Goal: Communication & Community: Participate in discussion

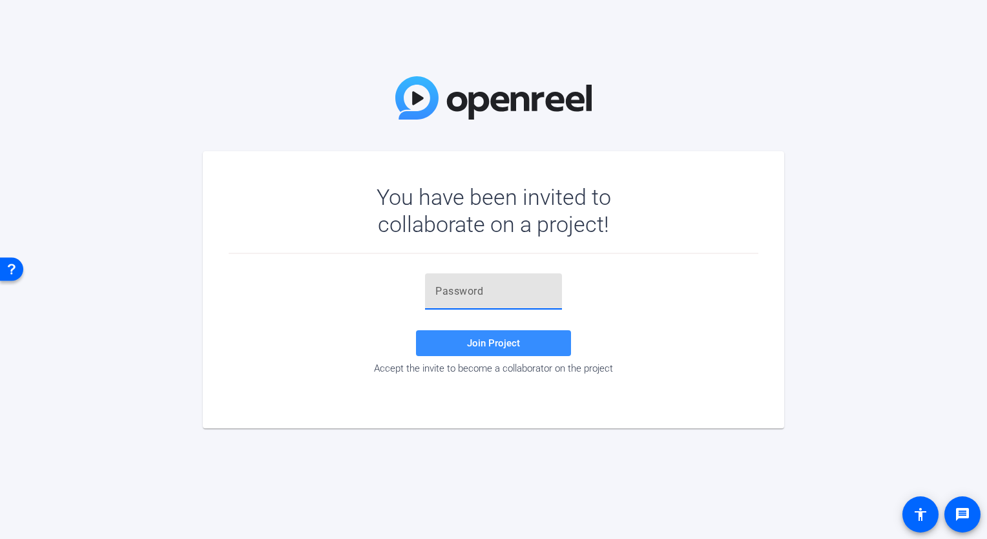
paste input "'6le=]"
type input "'6le=]"
click at [501, 340] on span "Join Project" at bounding box center [493, 343] width 53 height 12
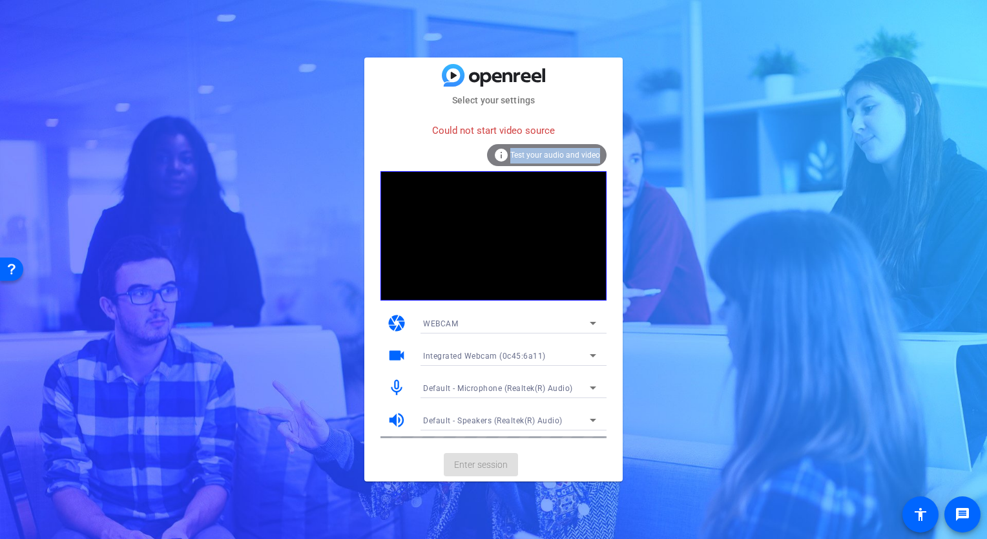
drag, startPoint x: 513, startPoint y: 150, endPoint x: 246, endPoint y: 278, distance: 296.0
click at [246, 278] on div "Select your settings Could not start video source info Test your audio and vide…" at bounding box center [493, 269] width 987 height 539
click at [724, 142] on div "Select your settings Could not start video source info Test your audio and vide…" at bounding box center [493, 269] width 987 height 539
click at [617, 218] on mat-card-content "Could not start video source info Test your audio and video camera WEBCAM video…" at bounding box center [493, 277] width 258 height 341
click at [540, 159] on span "Test your audio and video" at bounding box center [556, 155] width 90 height 9
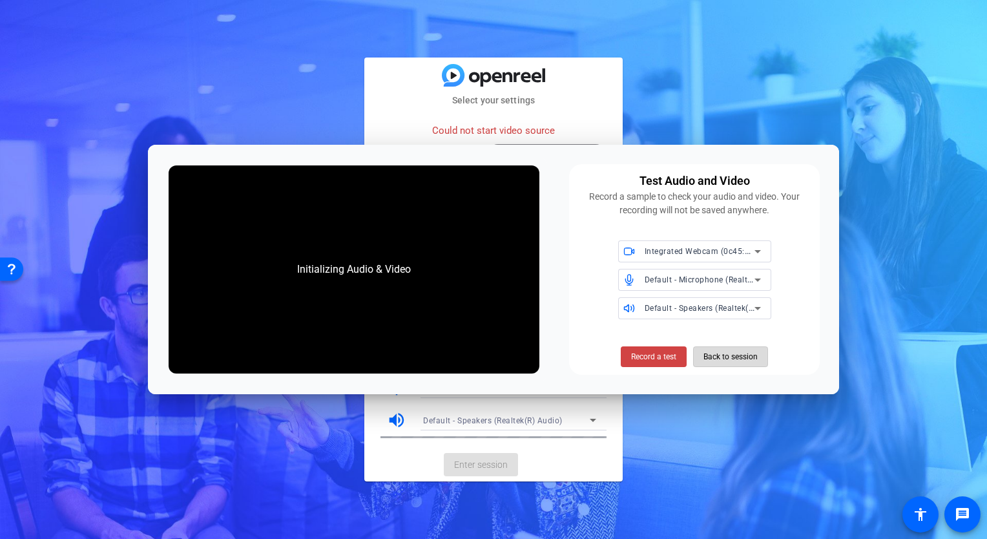
click at [751, 355] on span "Back to session" at bounding box center [731, 356] width 54 height 25
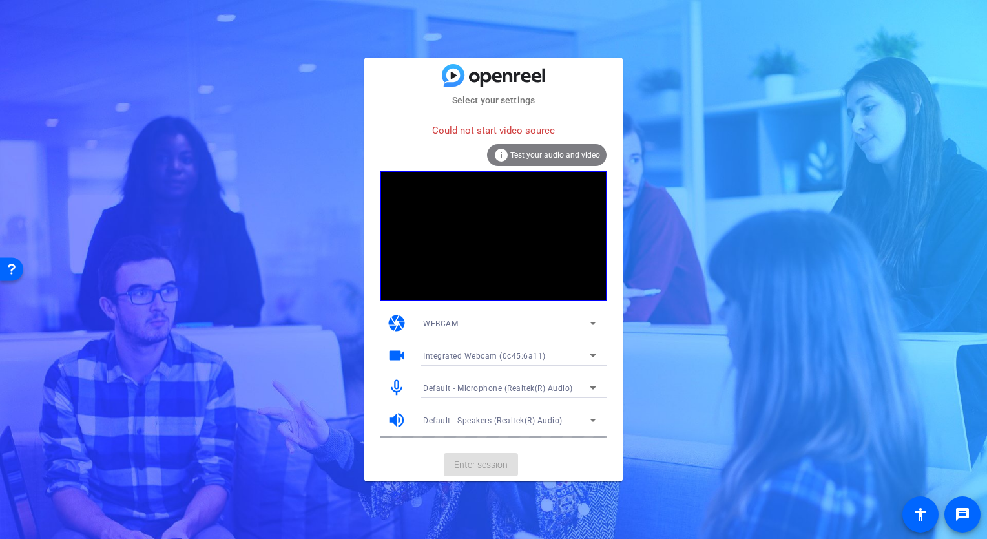
click at [554, 237] on video at bounding box center [494, 235] width 226 height 129
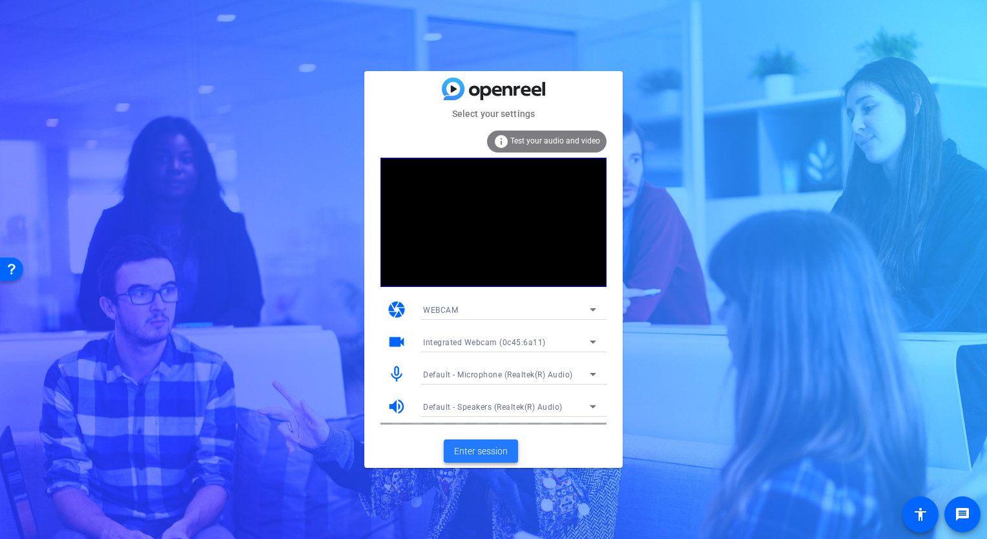
click at [458, 445] on span "Enter session" at bounding box center [481, 452] width 54 height 14
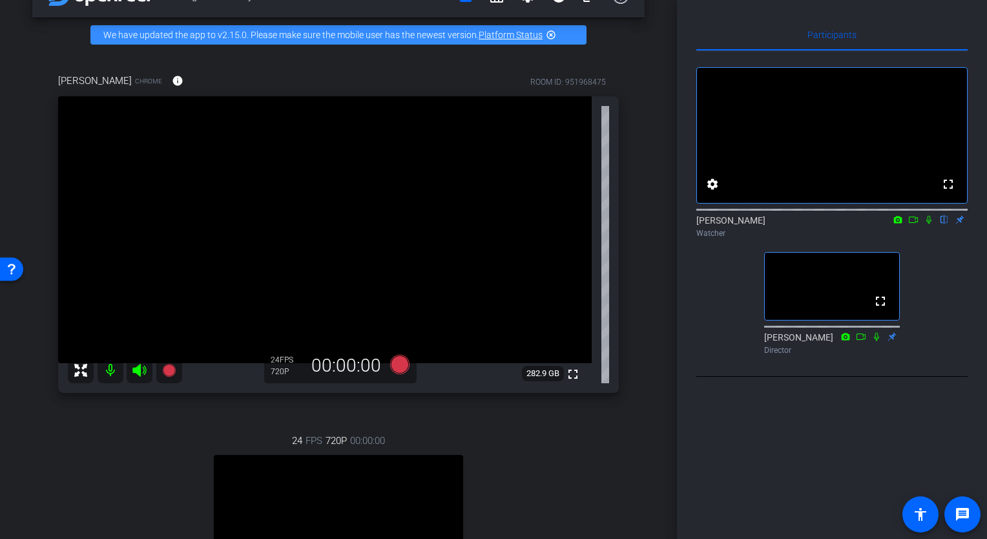
scroll to position [54, 0]
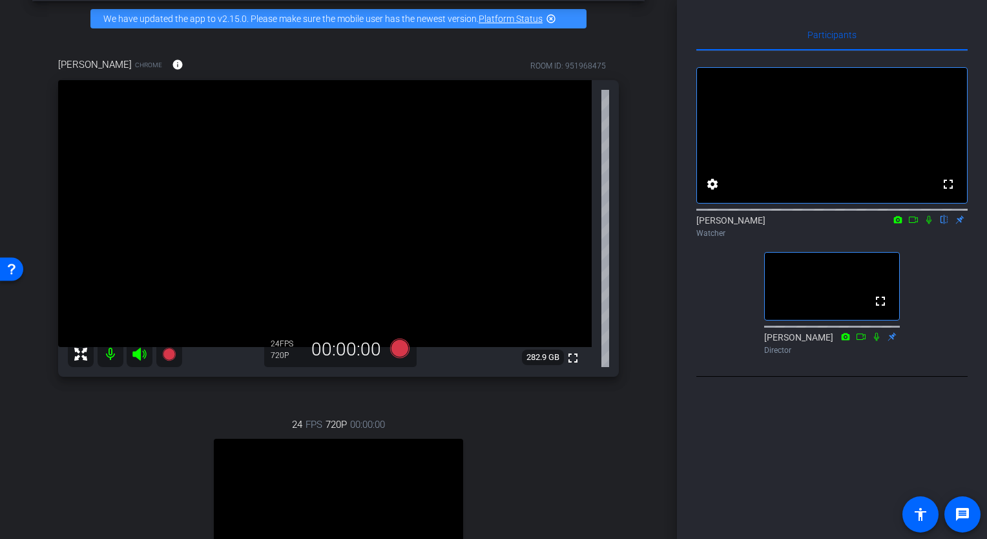
click at [925, 224] on icon at bounding box center [929, 219] width 10 height 9
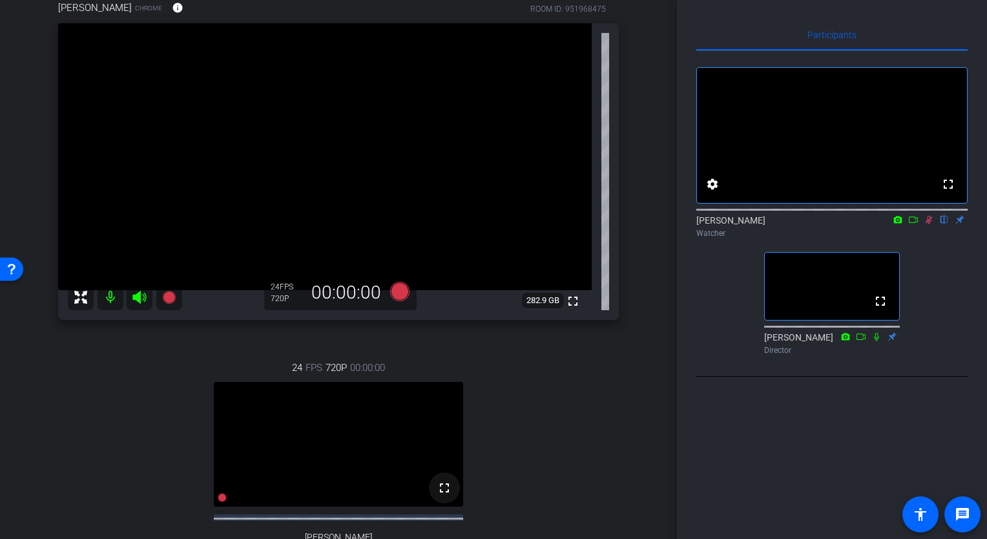
scroll to position [112, 0]
click at [924, 224] on icon at bounding box center [929, 219] width 10 height 9
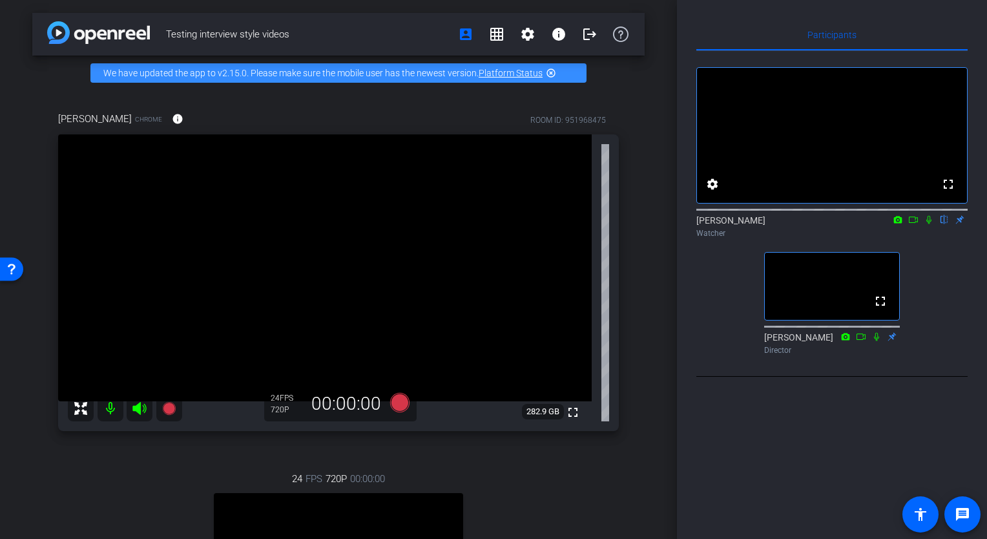
scroll to position [0, 0]
click at [463, 40] on mat-icon "account_box" at bounding box center [466, 34] width 16 height 16
click at [494, 34] on mat-icon "grid_on" at bounding box center [497, 34] width 16 height 16
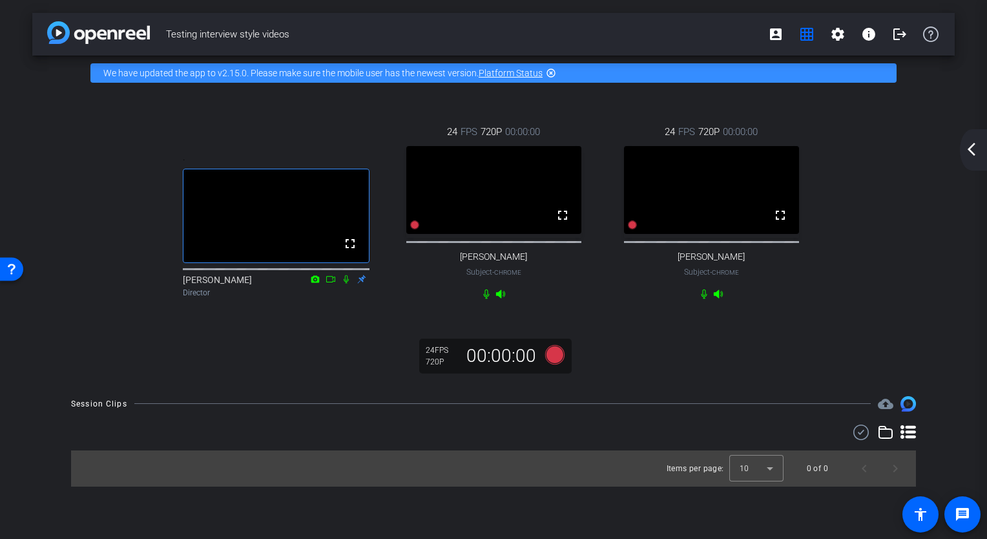
drag, startPoint x: 326, startPoint y: 222, endPoint x: 322, endPoint y: 172, distance: 50.0
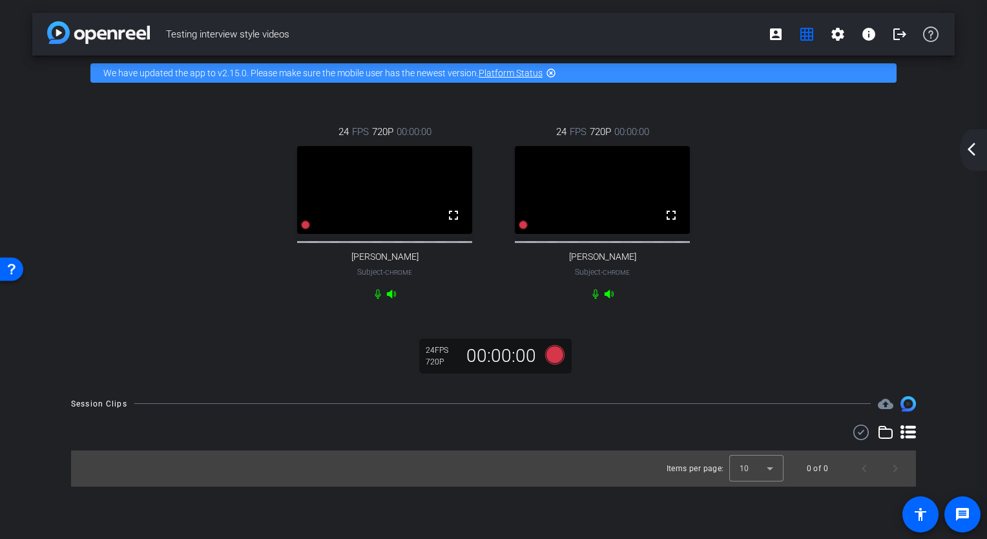
drag, startPoint x: 296, startPoint y: 260, endPoint x: 554, endPoint y: 235, distance: 259.0
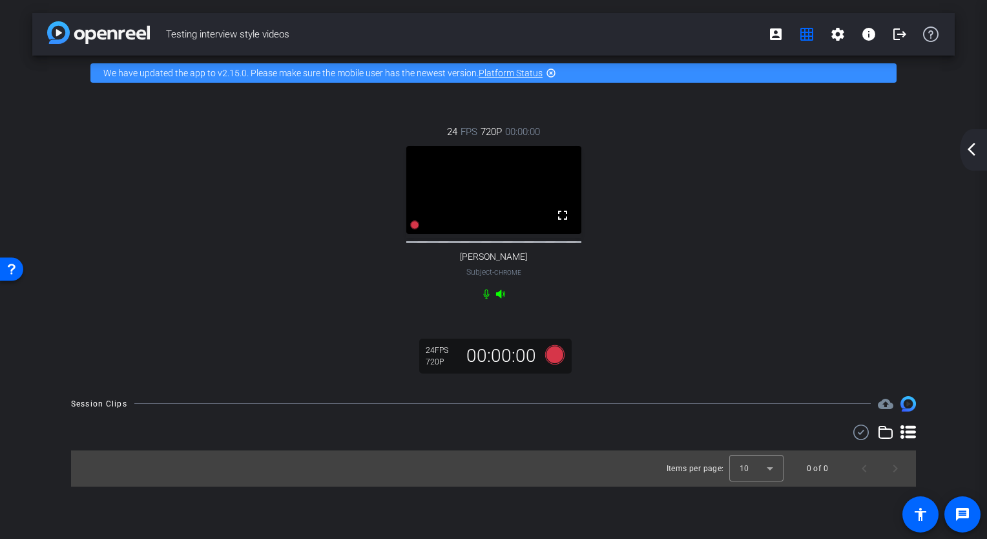
click at [969, 143] on mat-icon "arrow_back_ios_new" at bounding box center [972, 150] width 16 height 16
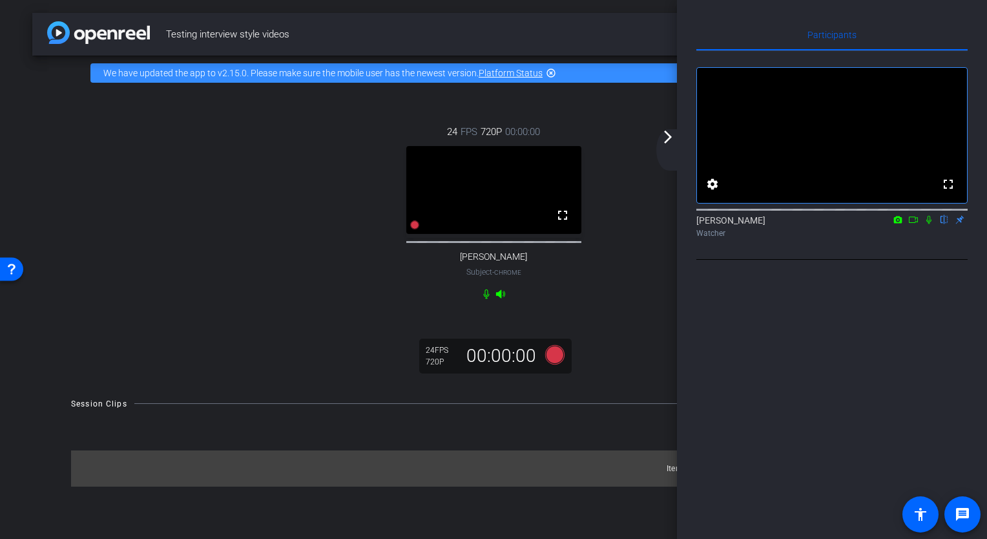
click at [659, 153] on div "arrow_back_ios_new arrow_forward_ios" at bounding box center [670, 149] width 27 height 41
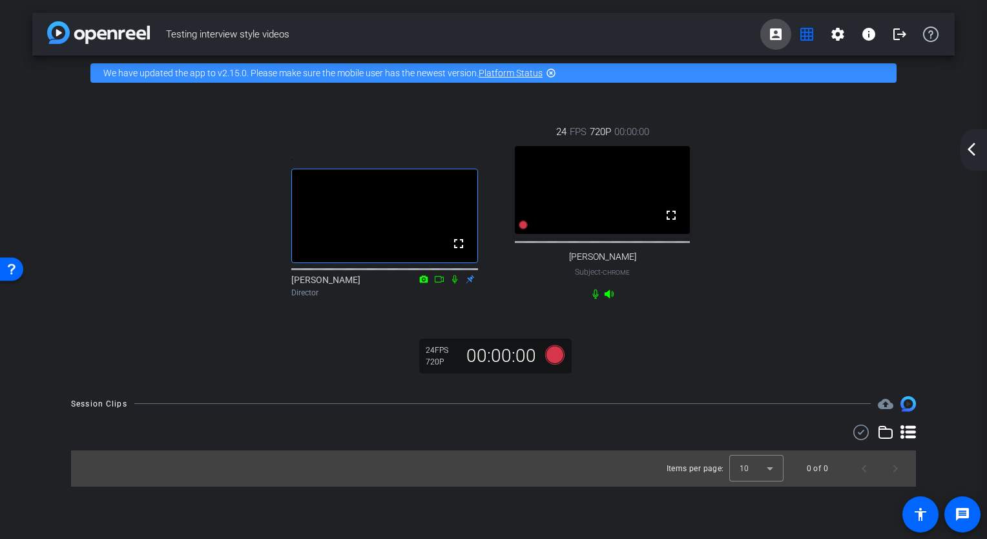
click at [778, 35] on mat-icon "account_box" at bounding box center [776, 34] width 16 height 16
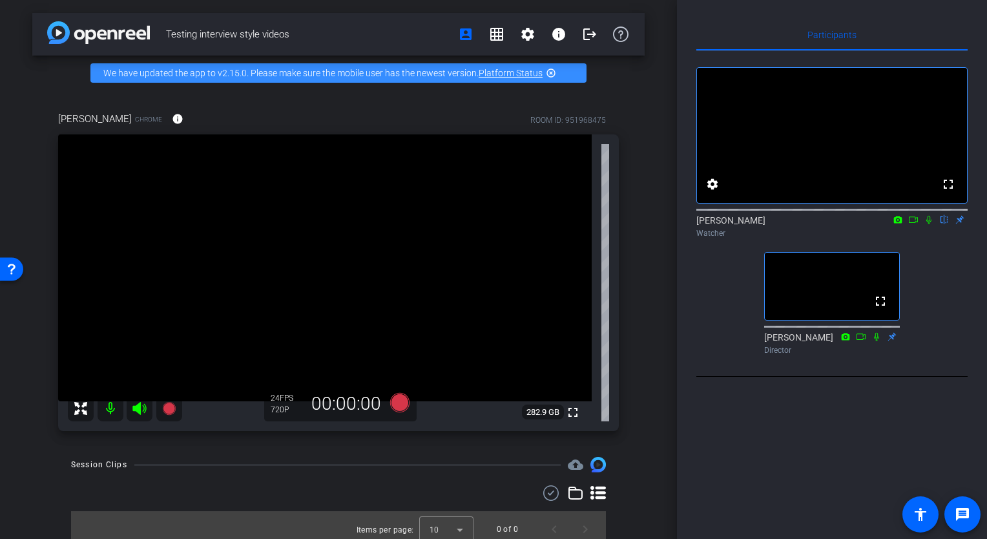
scroll to position [8, 0]
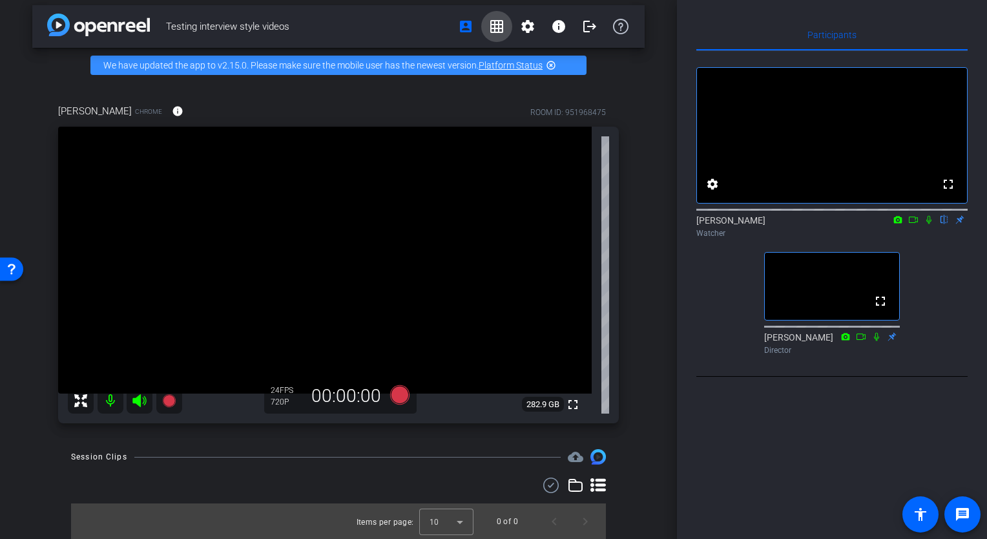
click at [491, 27] on mat-icon "grid_on" at bounding box center [497, 27] width 16 height 16
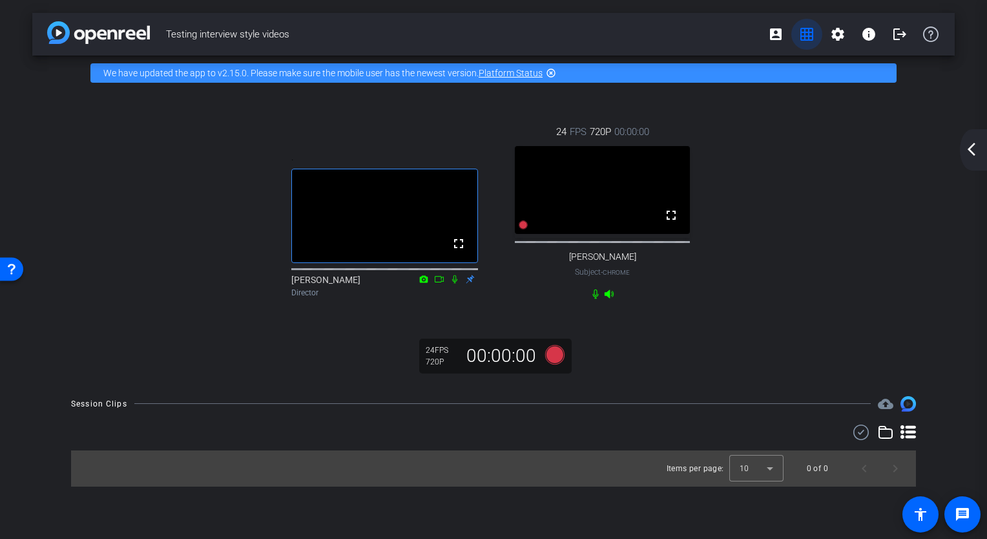
scroll to position [0, 0]
click at [856, 475] on span "Previous page" at bounding box center [864, 468] width 31 height 31
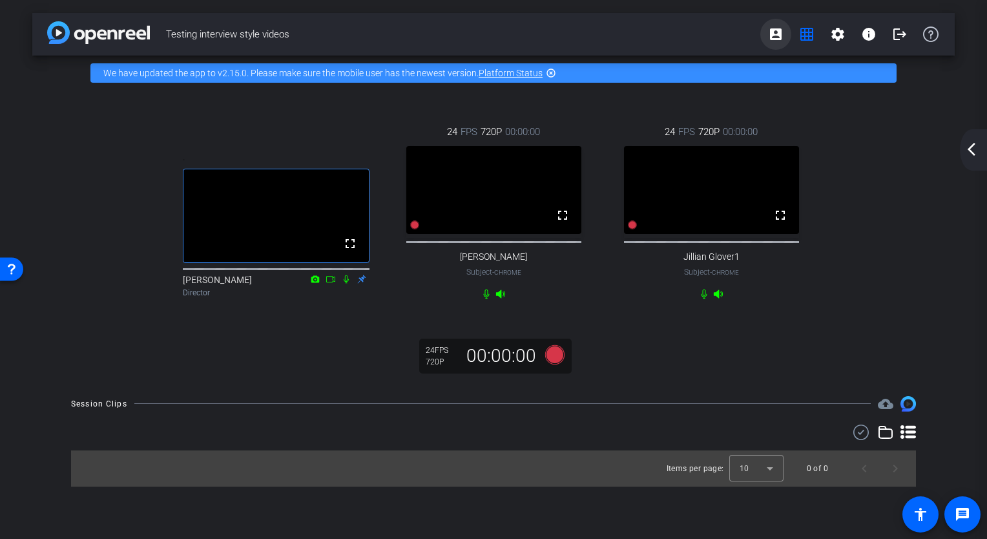
click at [777, 37] on mat-icon "account_box" at bounding box center [776, 34] width 16 height 16
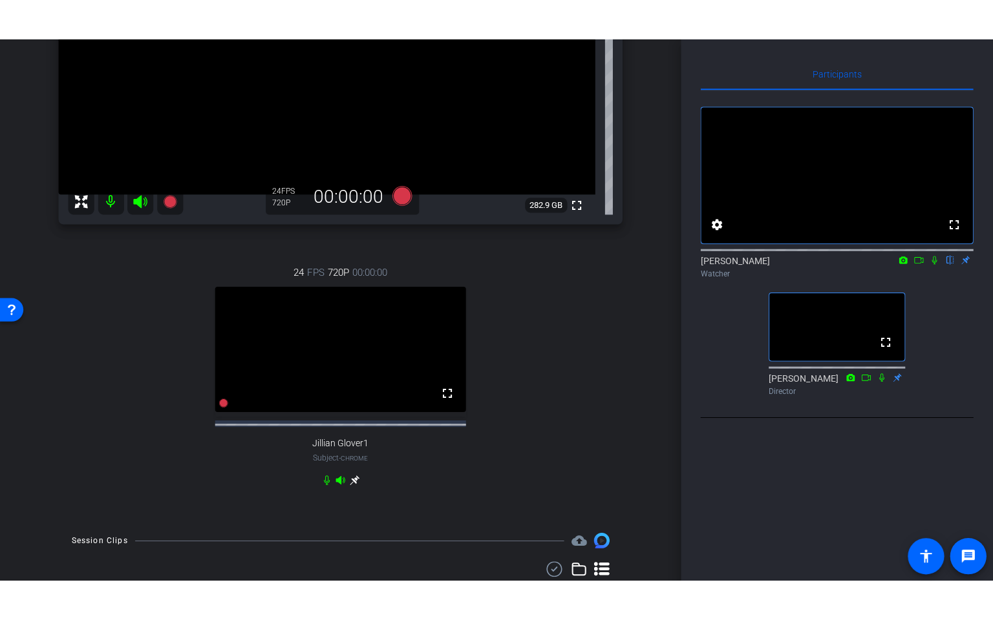
scroll to position [300, 0]
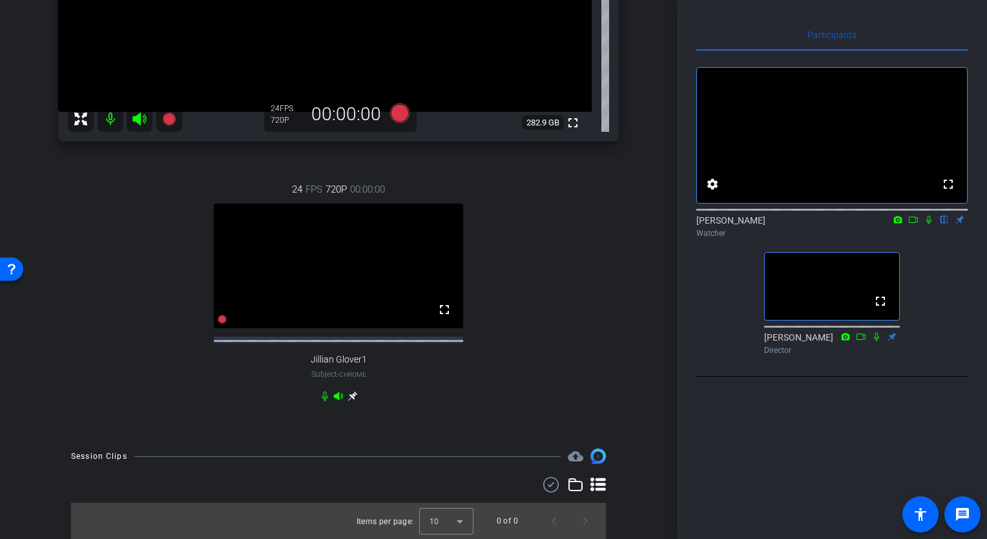
click at [907, 226] on mat-icon at bounding box center [914, 220] width 16 height 12
click at [876, 317] on span at bounding box center [880, 301] width 31 height 31
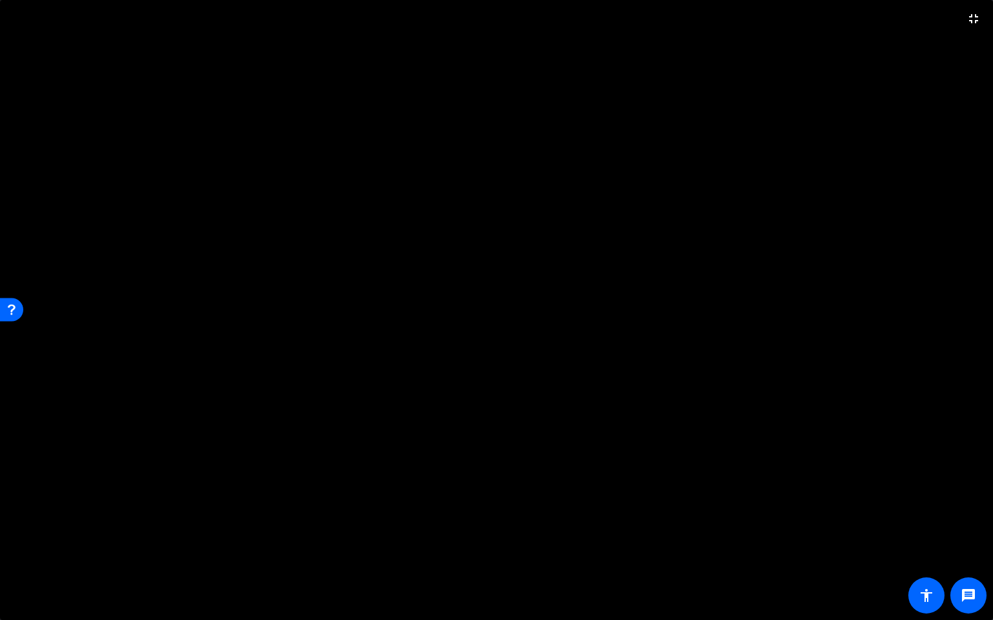
click at [720, 222] on video at bounding box center [496, 310] width 993 height 620
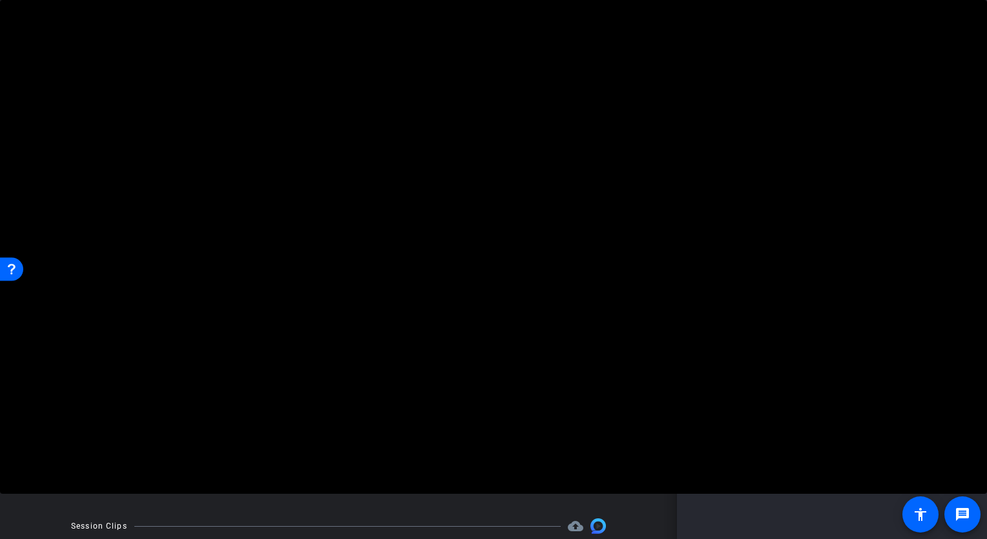
scroll to position [300, 0]
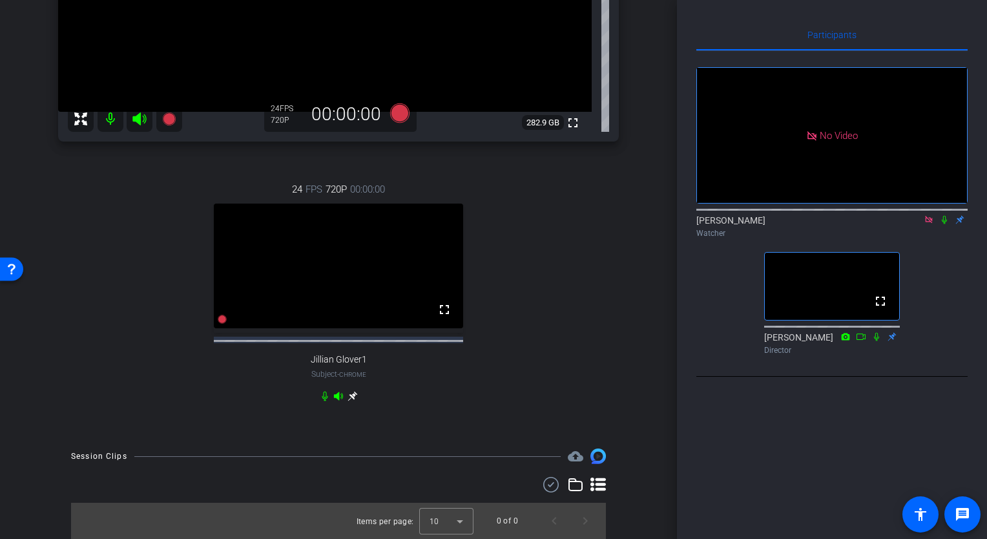
click at [760, 349] on div "No Video [PERSON_NAME] Watcher fullscreen [PERSON_NAME] Director" at bounding box center [832, 205] width 271 height 309
drag, startPoint x: 781, startPoint y: 337, endPoint x: 687, endPoint y: 340, distance: 93.8
click at [687, 340] on div "Participants No Video [PERSON_NAME] Watcher fullscreen [PERSON_NAME] Director S…" at bounding box center [832, 269] width 310 height 539
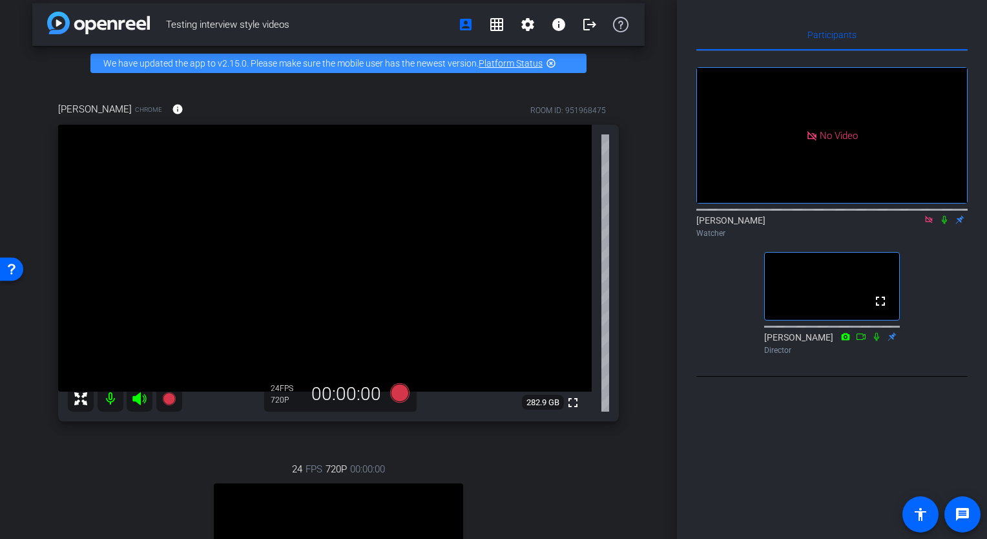
scroll to position [9, 0]
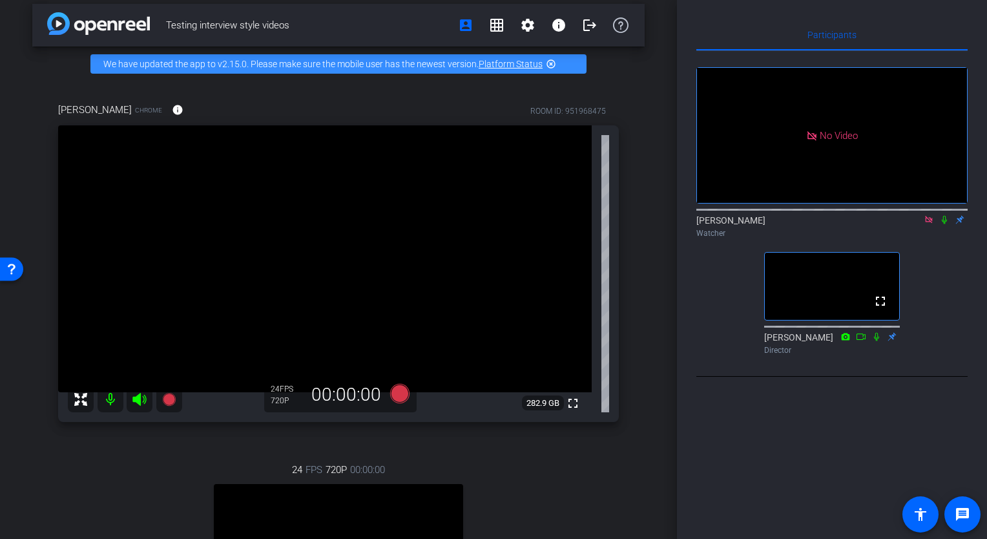
click at [940, 224] on icon at bounding box center [945, 219] width 10 height 9
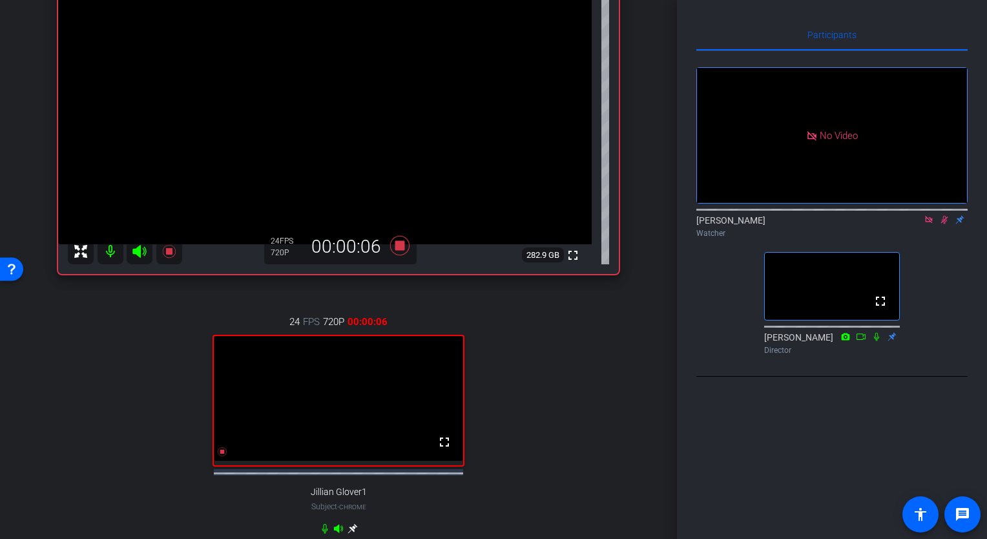
scroll to position [158, 0]
click at [940, 224] on icon at bounding box center [945, 219] width 10 height 9
click at [943, 224] on icon at bounding box center [945, 219] width 10 height 9
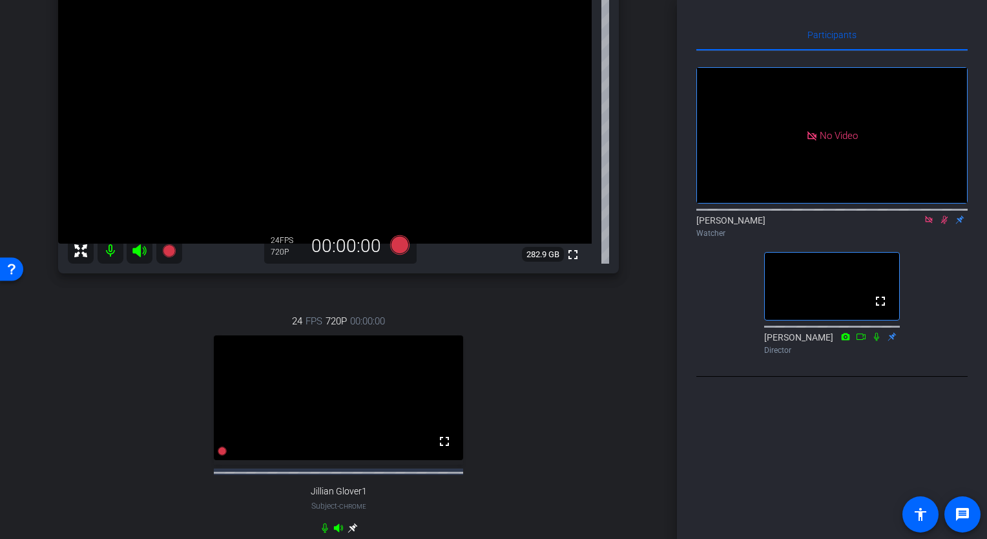
click at [925, 223] on icon at bounding box center [928, 219] width 7 height 7
click at [925, 224] on icon at bounding box center [929, 219] width 10 height 9
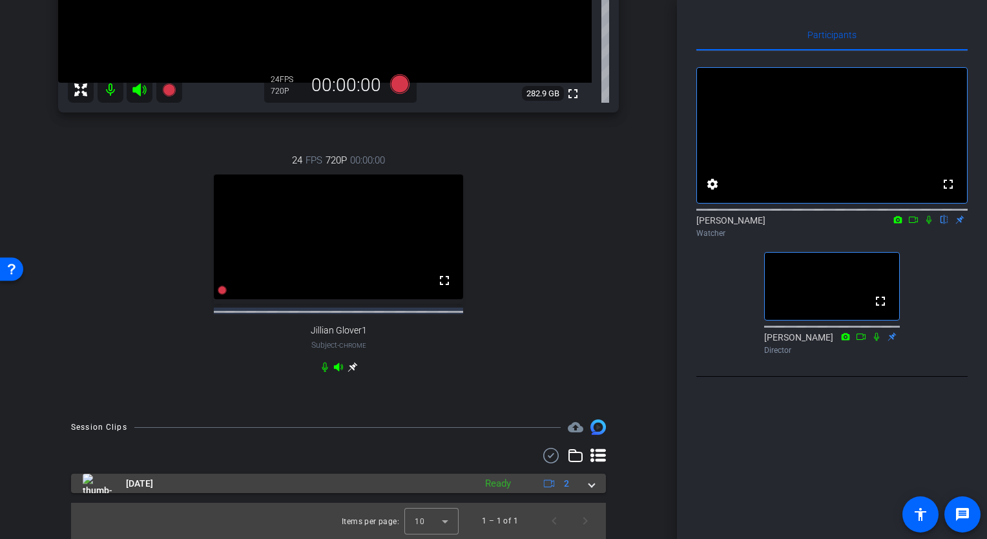
click at [306, 485] on mat-panel-title "[DATE]" at bounding box center [276, 483] width 386 height 19
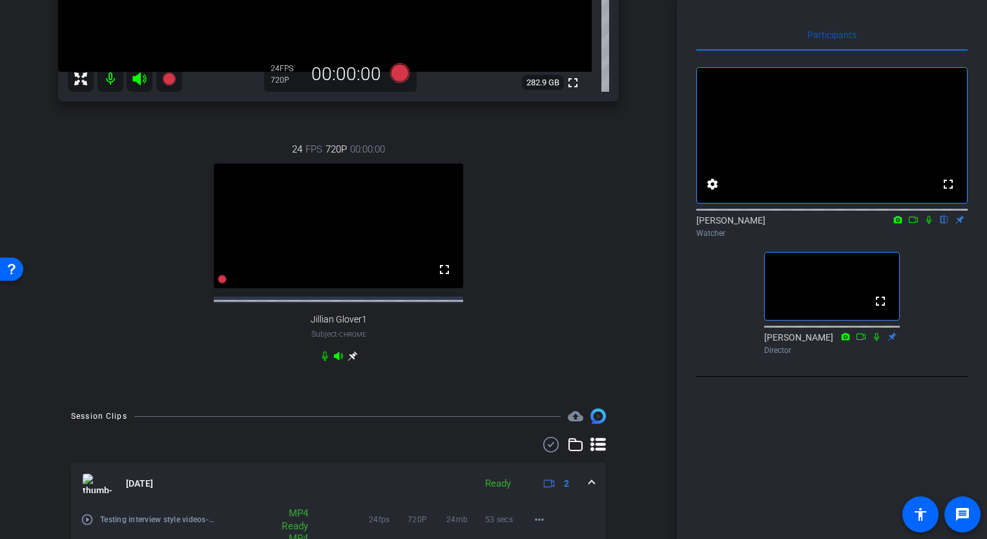
scroll to position [421, 0]
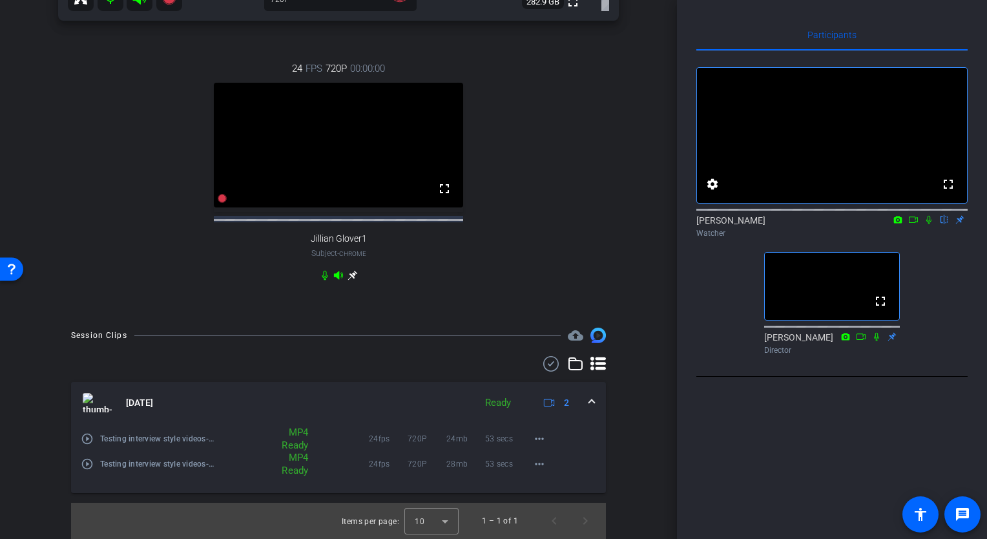
click at [83, 441] on mat-icon "play_circle_outline" at bounding box center [87, 438] width 13 height 13
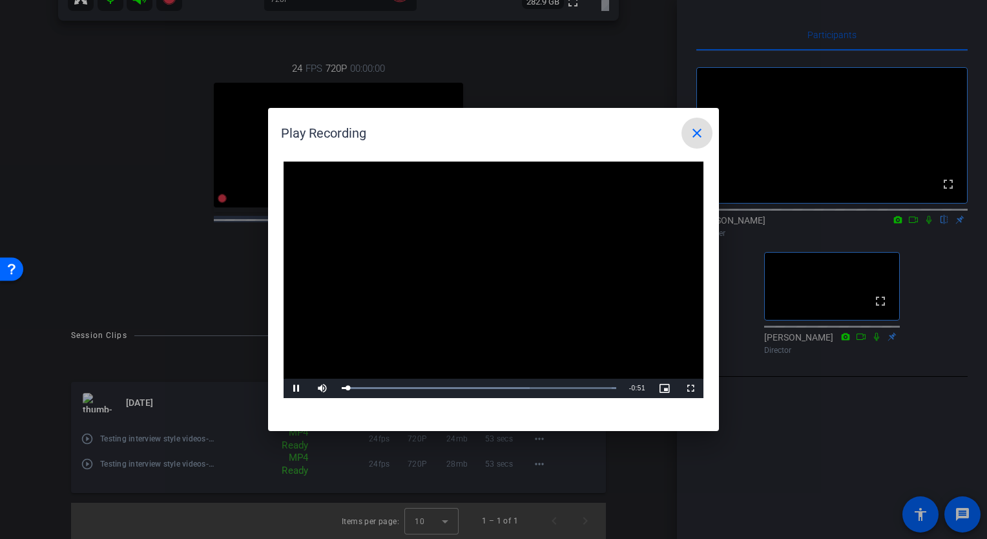
click at [84, 469] on div at bounding box center [493, 269] width 987 height 539
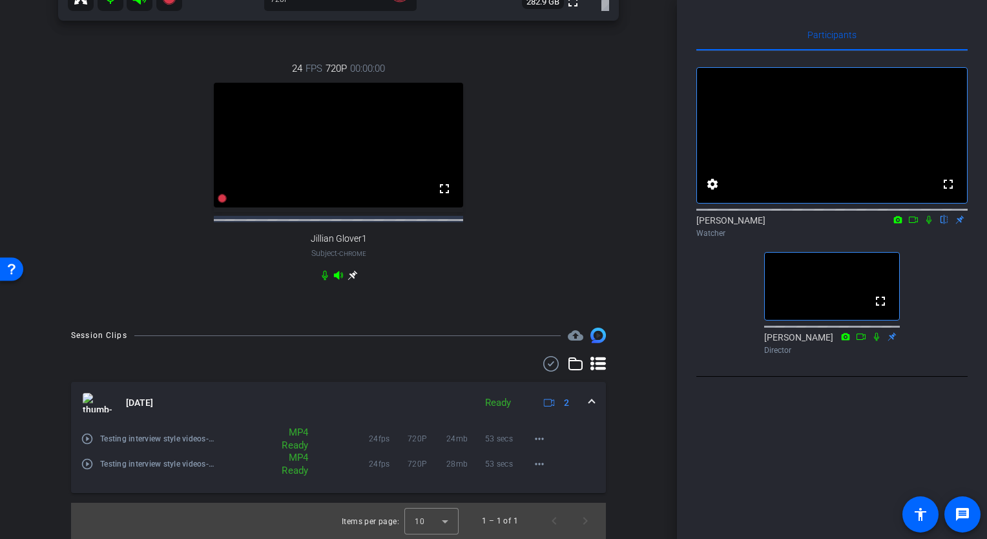
click at [90, 464] on mat-icon "play_circle_outline" at bounding box center [87, 464] width 13 height 13
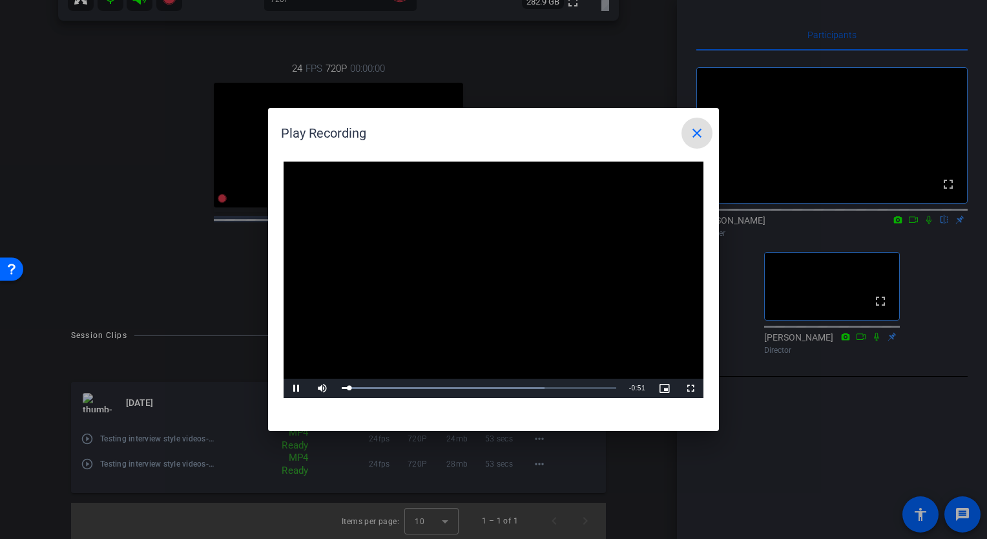
click at [695, 141] on mat-icon "close" at bounding box center [698, 133] width 16 height 16
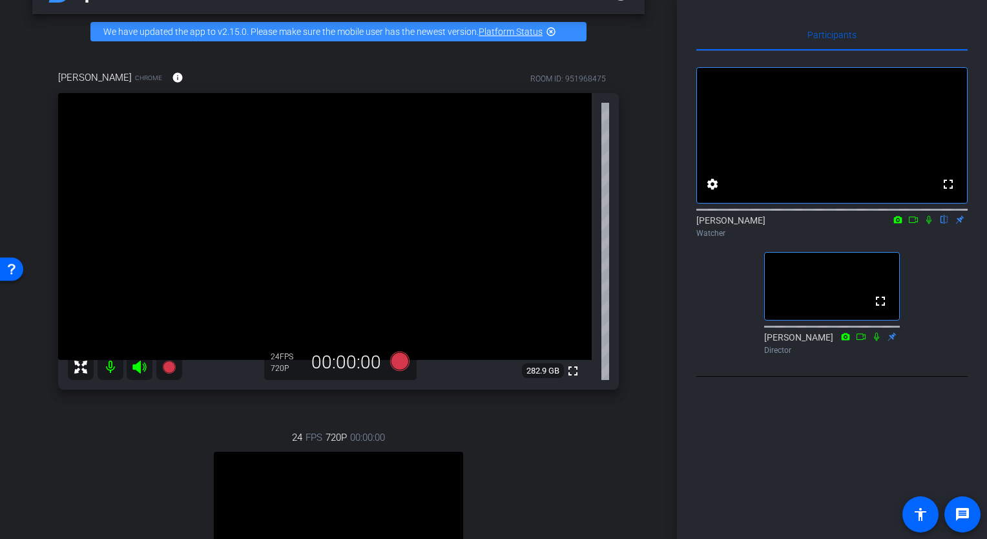
scroll to position [0, 0]
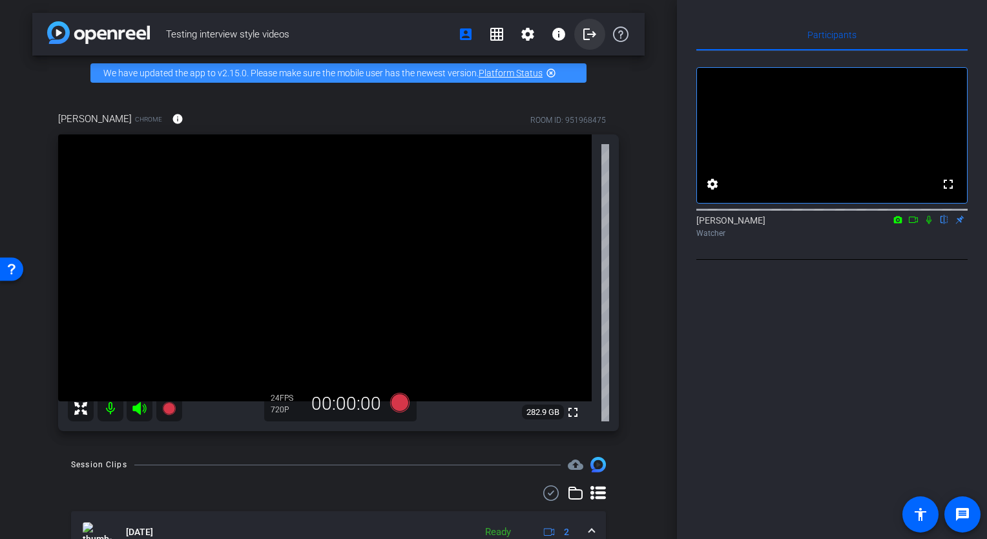
click at [587, 30] on mat-icon "logout" at bounding box center [590, 34] width 16 height 16
